Goal: Information Seeking & Learning: Learn about a topic

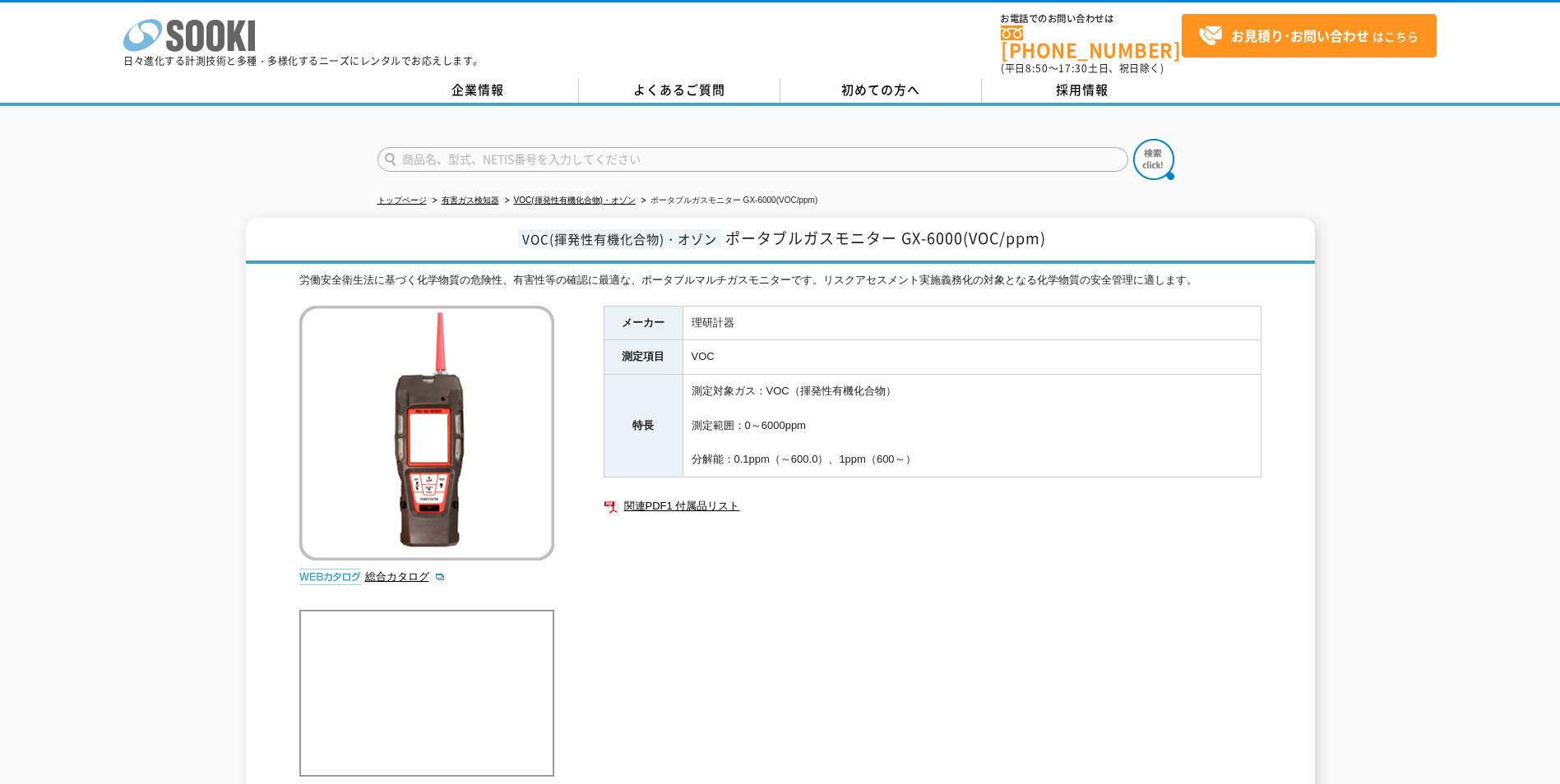
click at [218, 46] on icon at bounding box center [215, 35] width 18 height 32
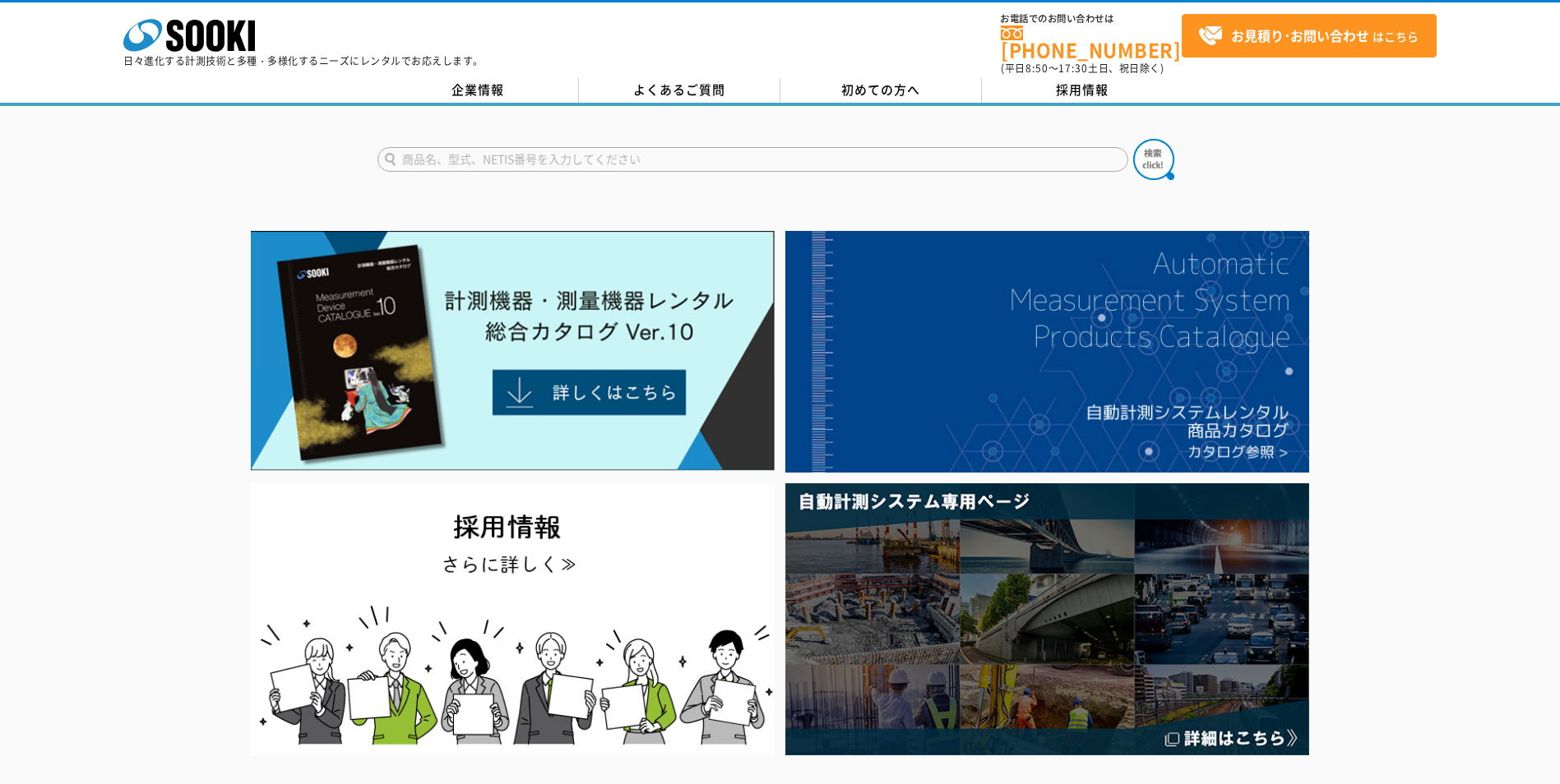
click at [565, 147] on input "text" at bounding box center [752, 159] width 751 height 25
type input "PPB"
click at [1133, 139] on button at bounding box center [1154, 160] width 42 height 41
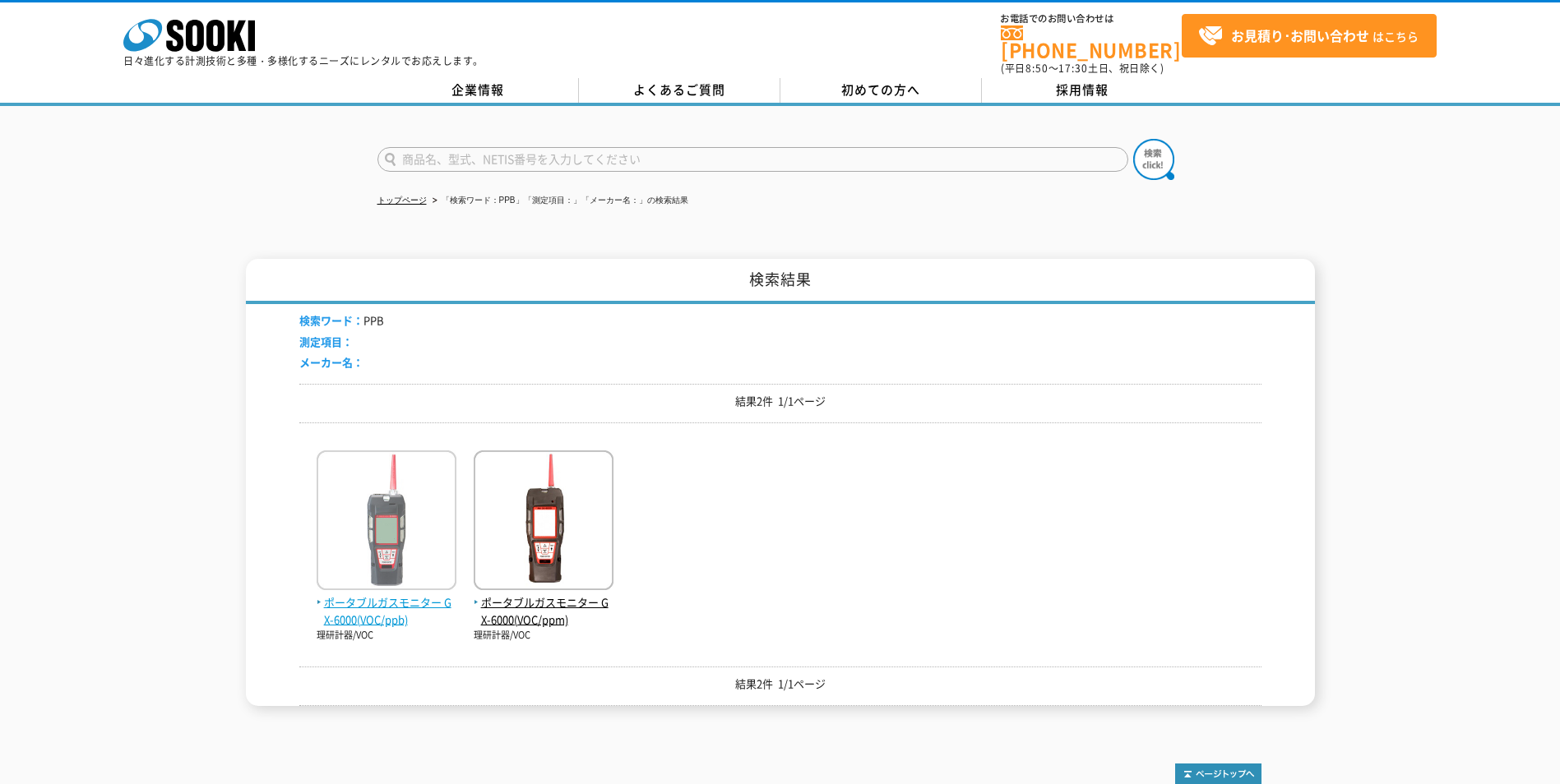
click at [408, 513] on img at bounding box center [387, 522] width 140 height 143
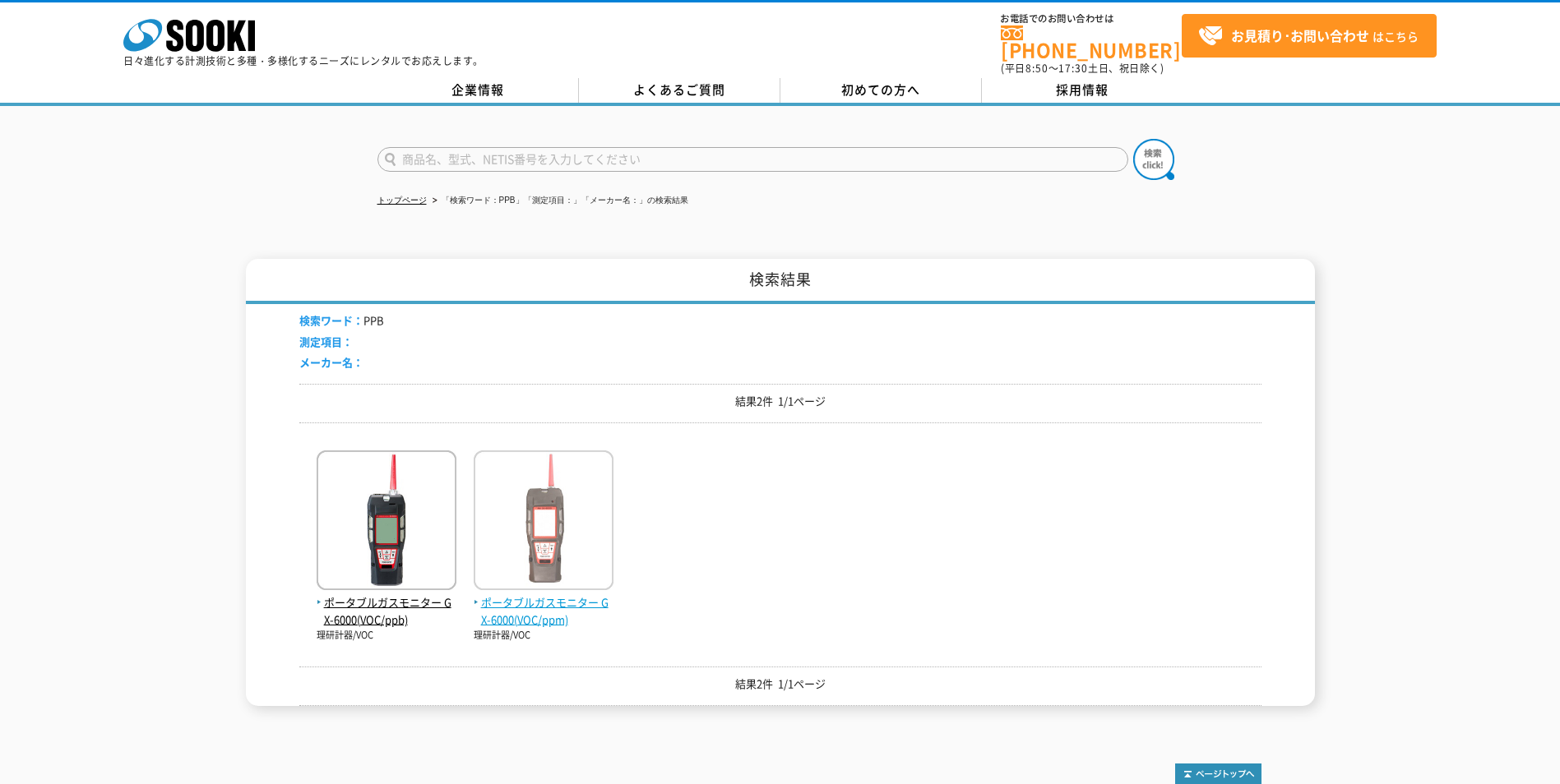
click at [494, 495] on img at bounding box center [544, 522] width 140 height 143
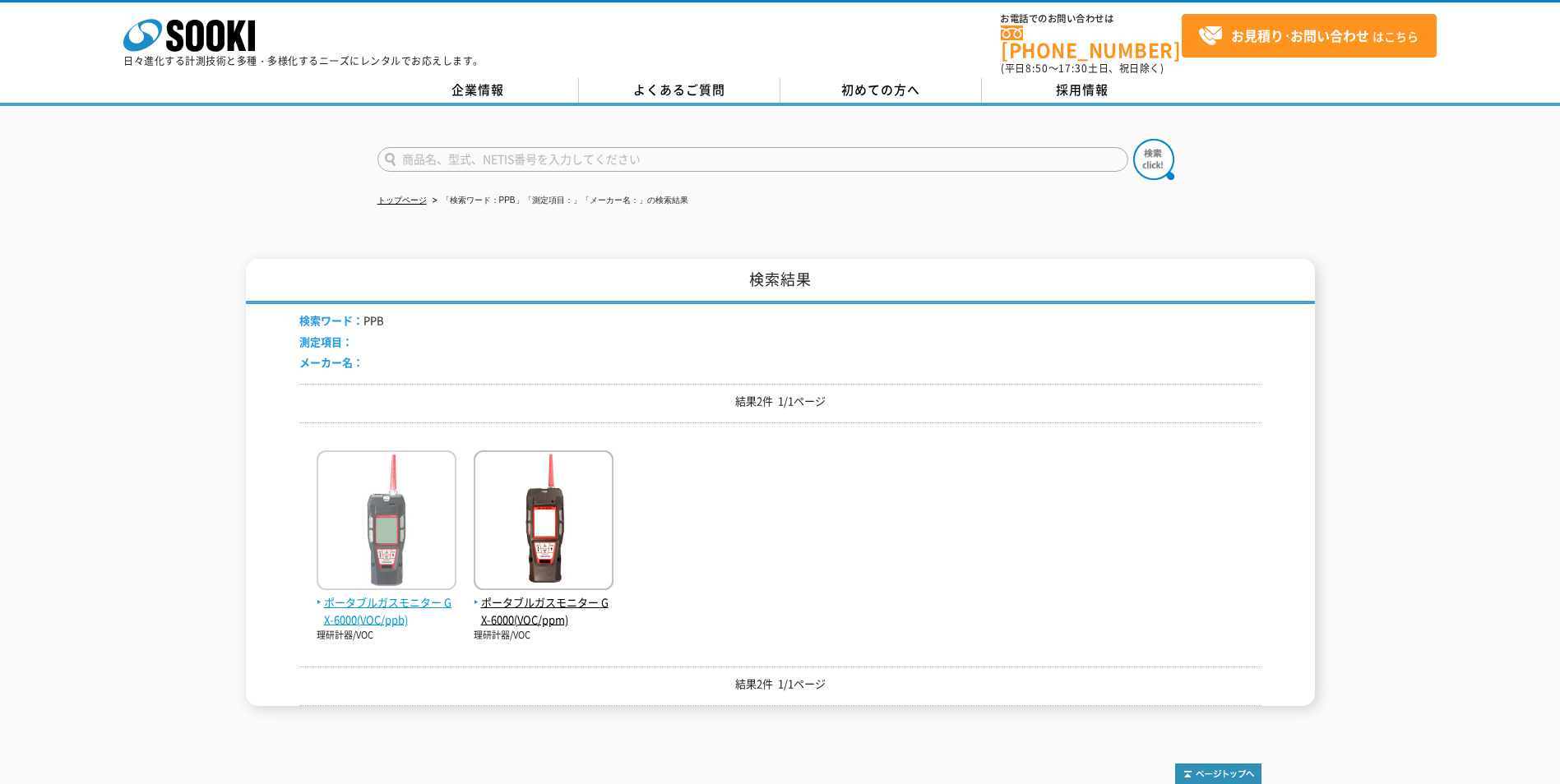
click at [410, 516] on img at bounding box center [387, 522] width 140 height 143
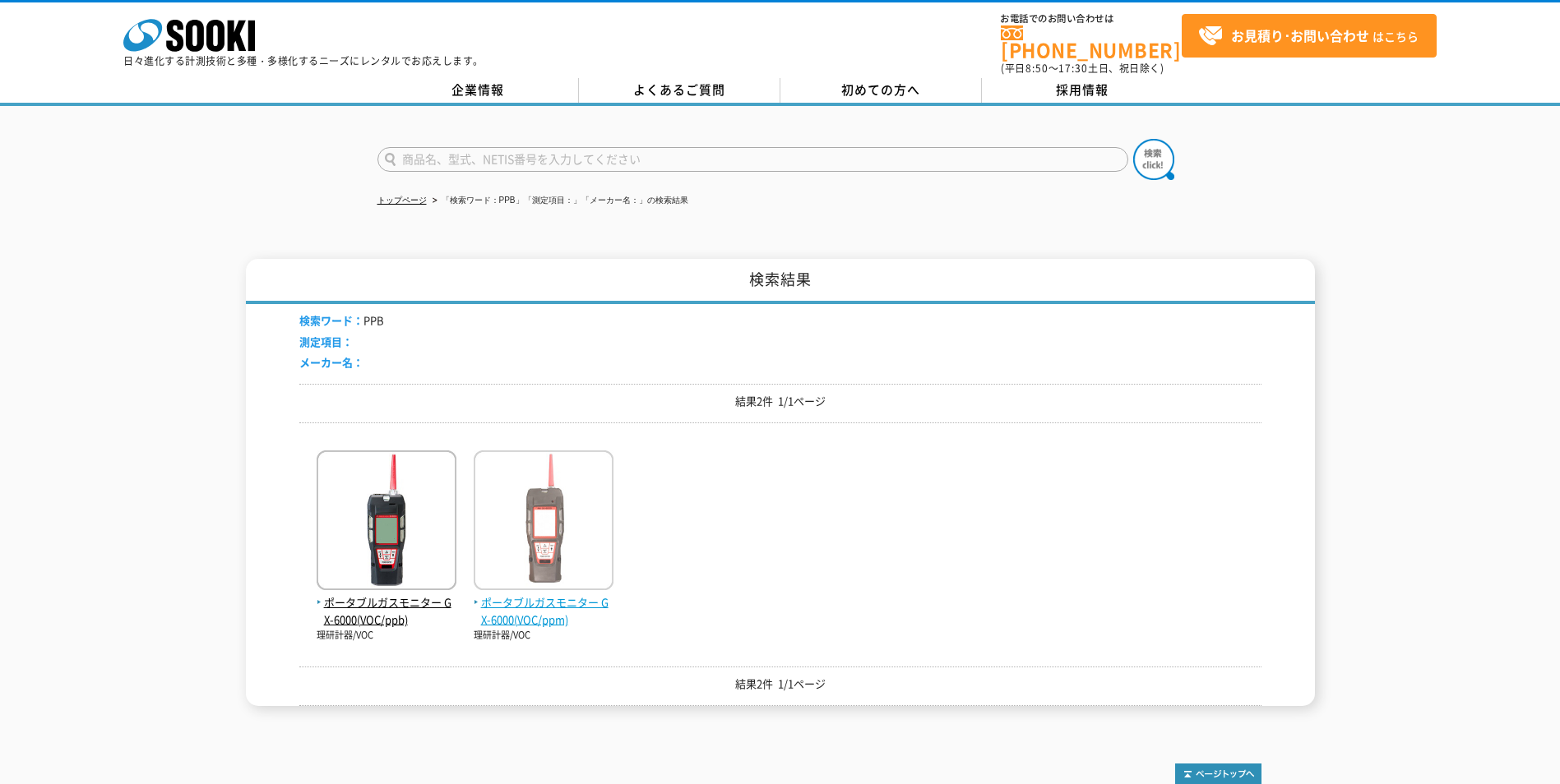
click at [504, 510] on img at bounding box center [544, 522] width 140 height 143
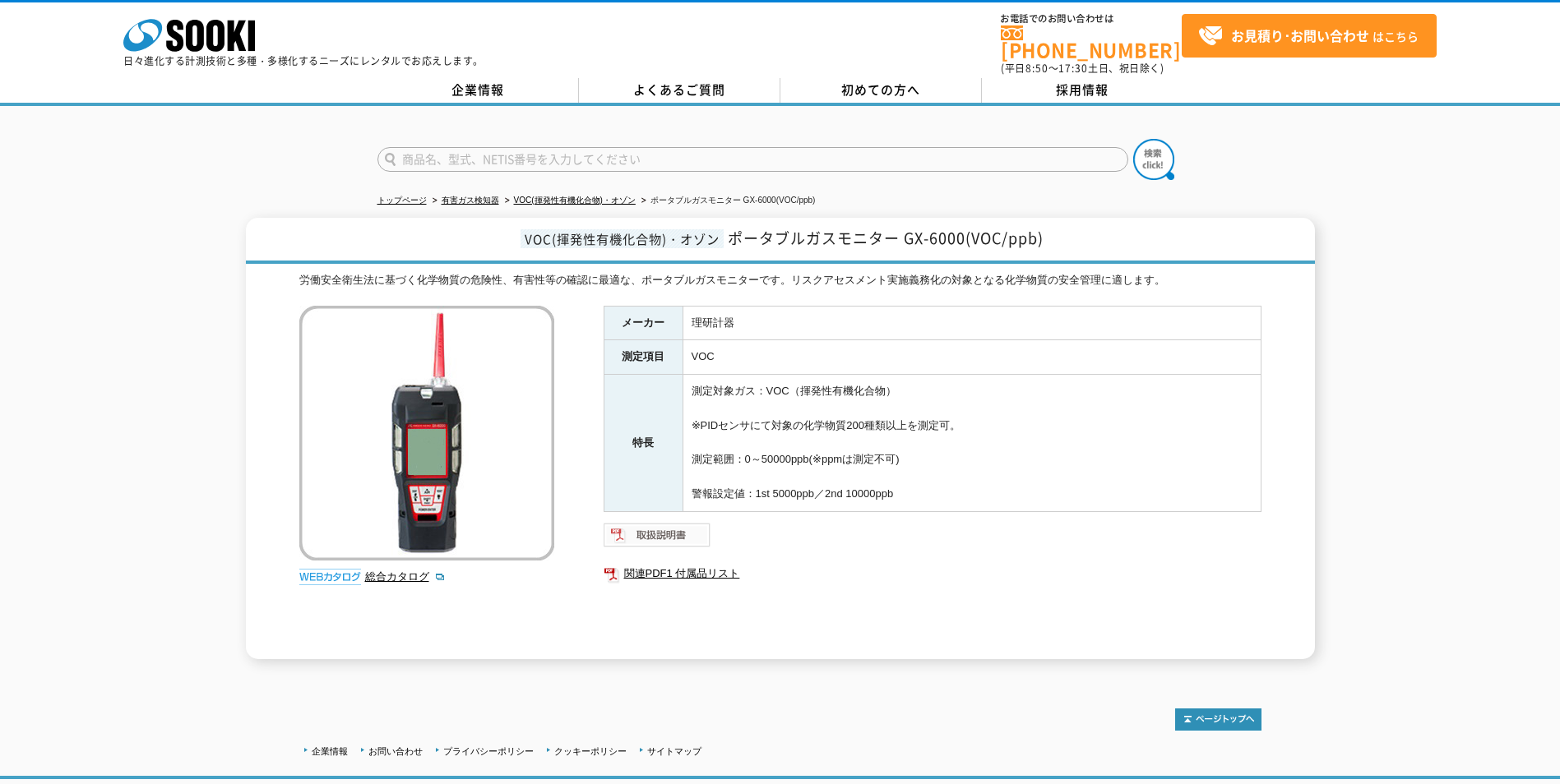
click at [665, 522] on img at bounding box center [657, 535] width 108 height 26
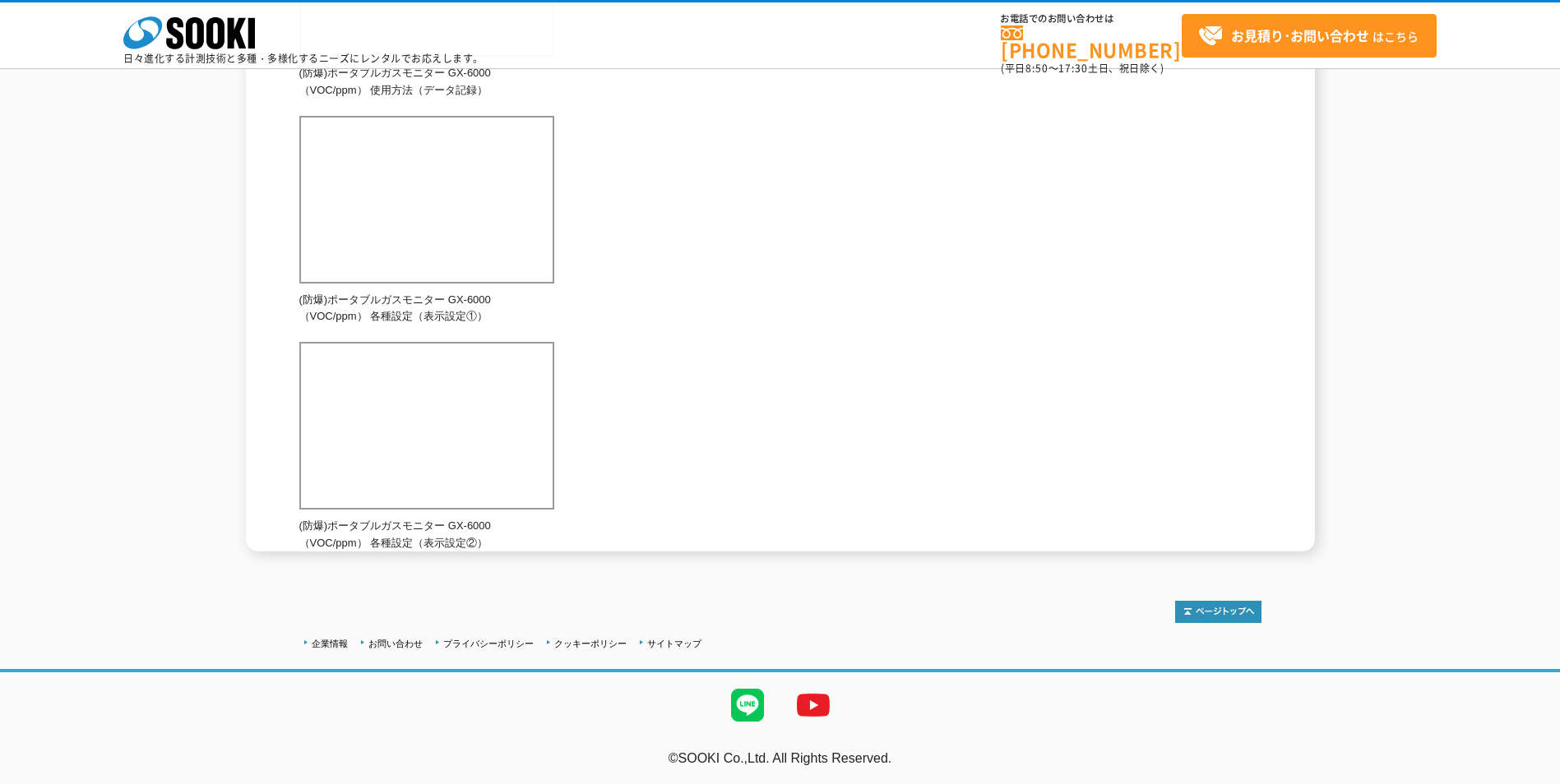
scroll to position [1080, 0]
drag, startPoint x: 1124, startPoint y: 370, endPoint x: 1140, endPoint y: 389, distance: 24.8
drag, startPoint x: 1140, startPoint y: 389, endPoint x: 1467, endPoint y: 481, distance: 339.7
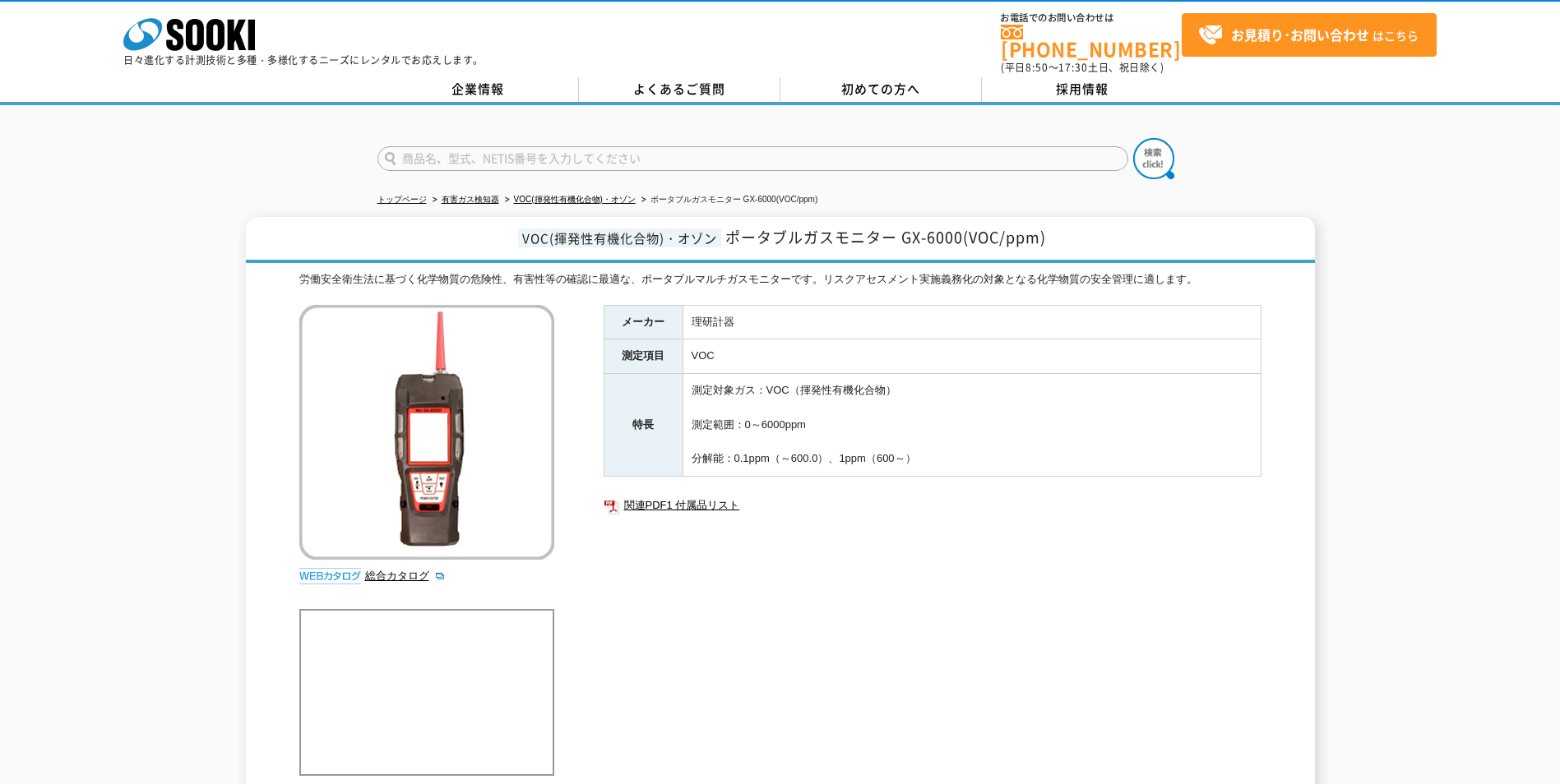
scroll to position [0, 0]
